Goal: Information Seeking & Learning: Stay updated

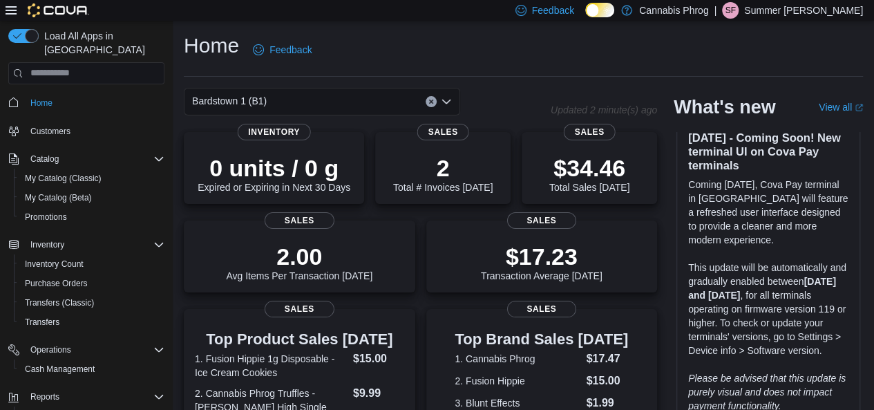
click at [852, 165] on div "Aug 26, 2025 - Coming Soon! New terminal UI on Cova Pay terminals Coming 1 Sept…" at bounding box center [769, 272] width 184 height 306
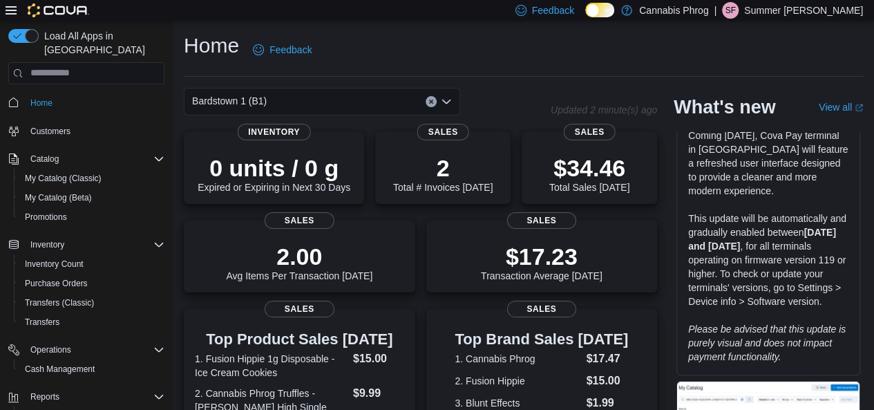
scroll to position [346, 0]
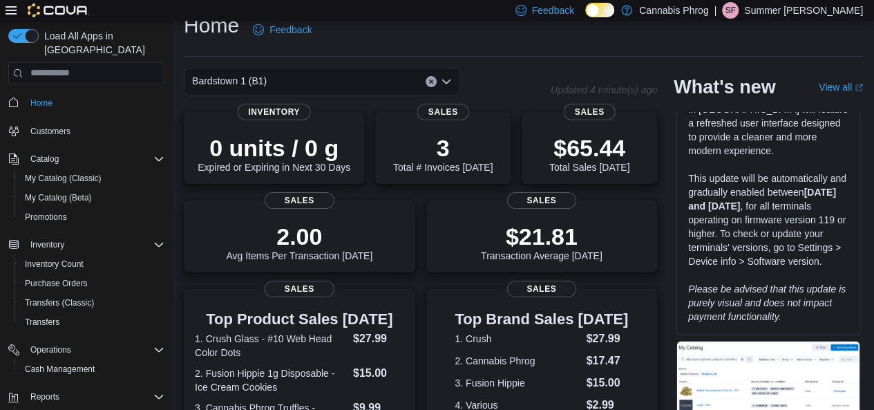
scroll to position [0, 0]
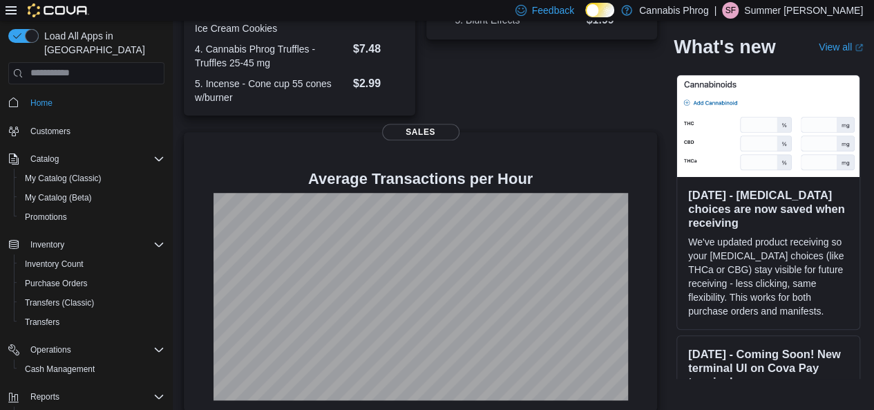
scroll to position [12, 0]
